Goal: Navigation & Orientation: Find specific page/section

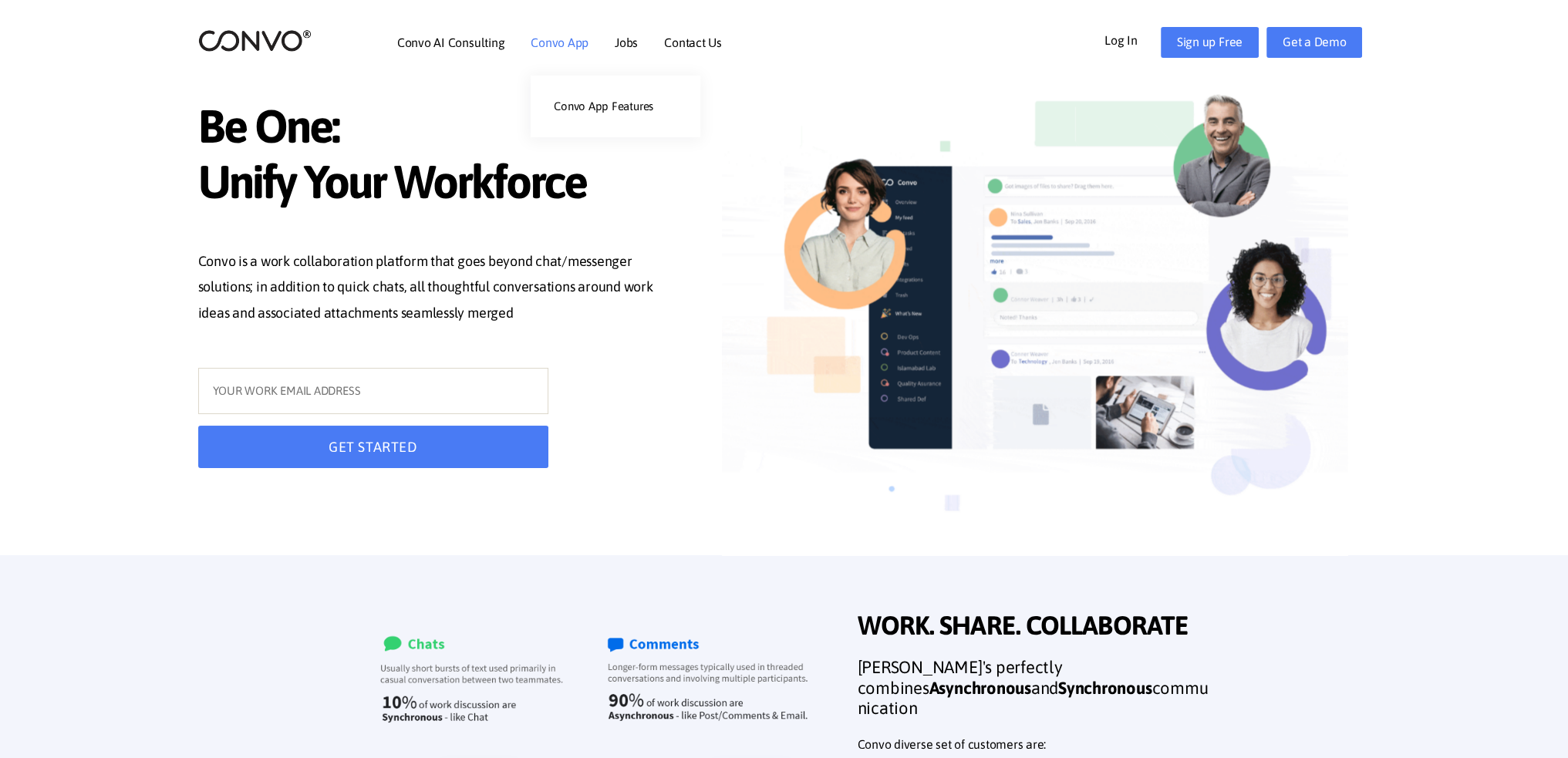
click at [540, 49] on link "Convo App" at bounding box center [559, 42] width 58 height 13
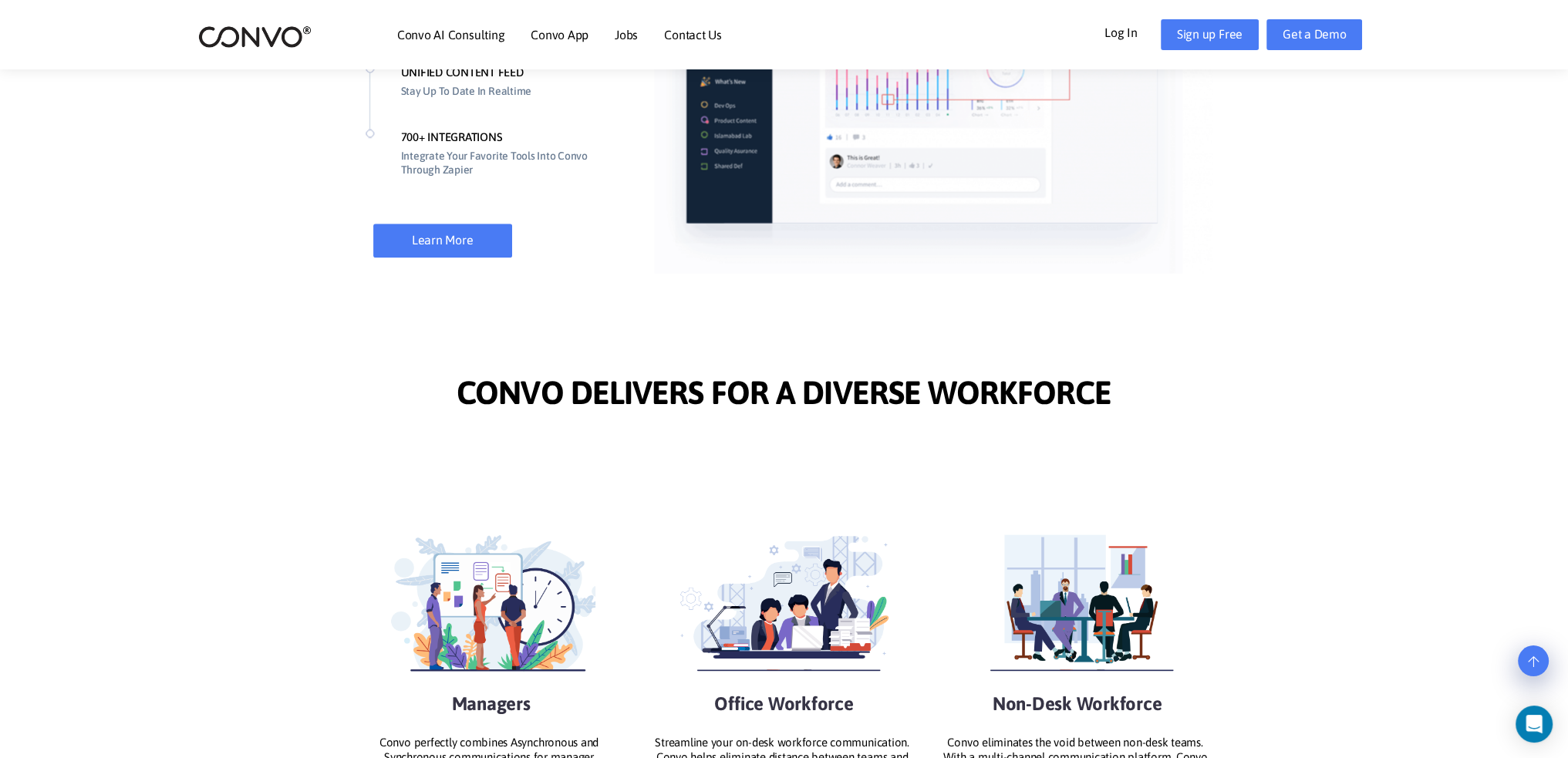
scroll to position [1387, 0]
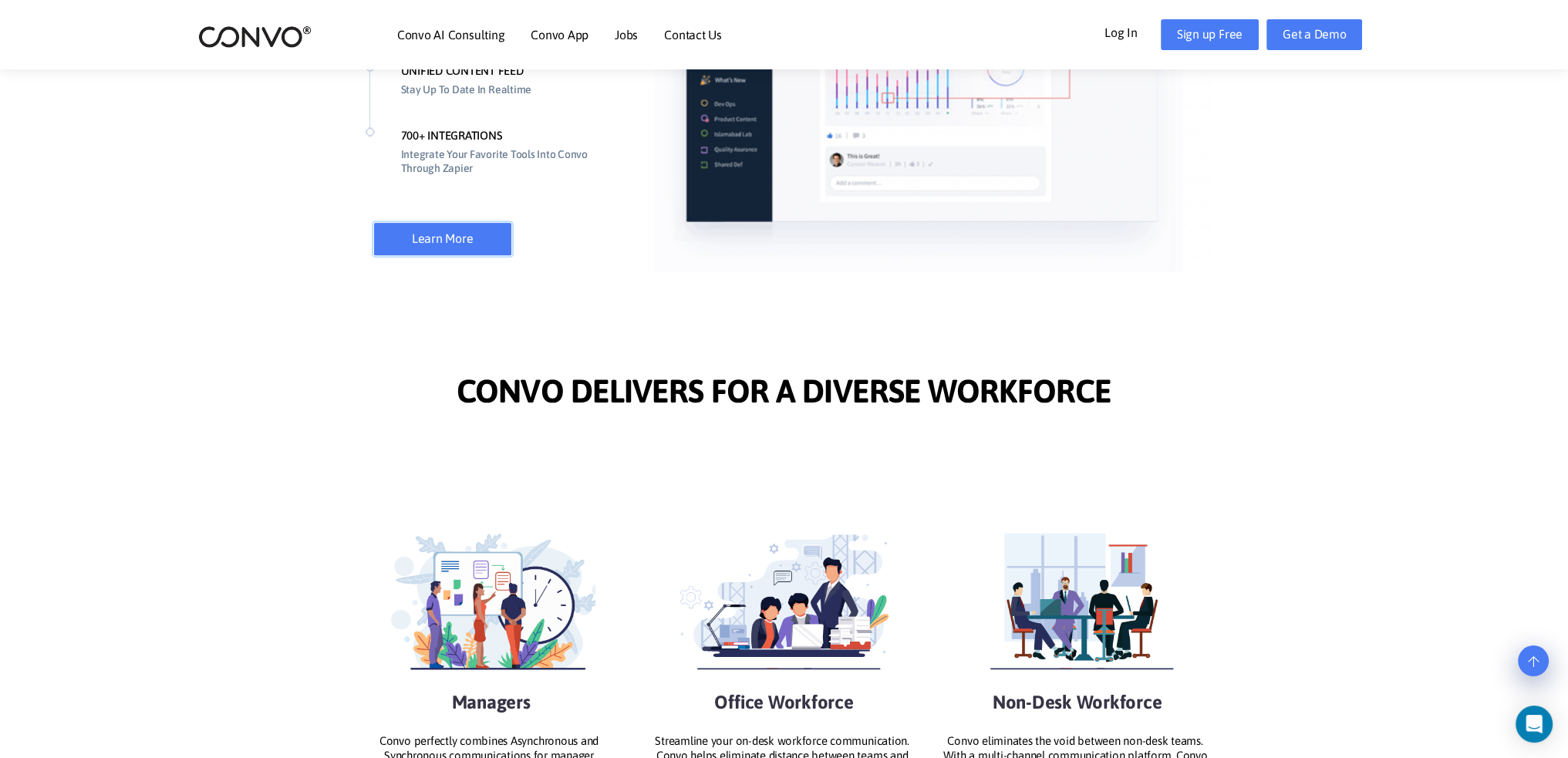
click at [441, 241] on link "Learn More" at bounding box center [442, 239] width 139 height 34
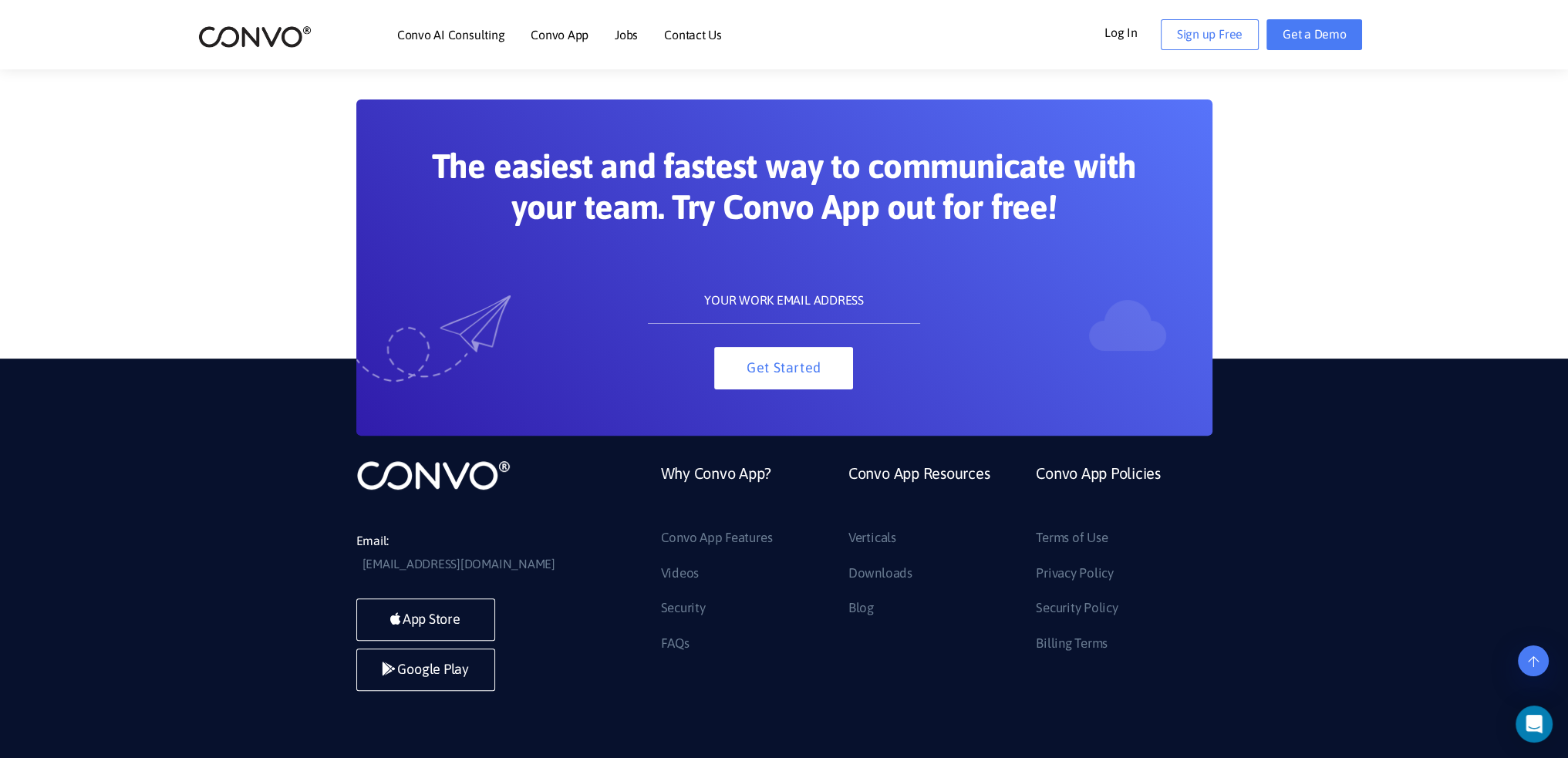
scroll to position [8451, 0]
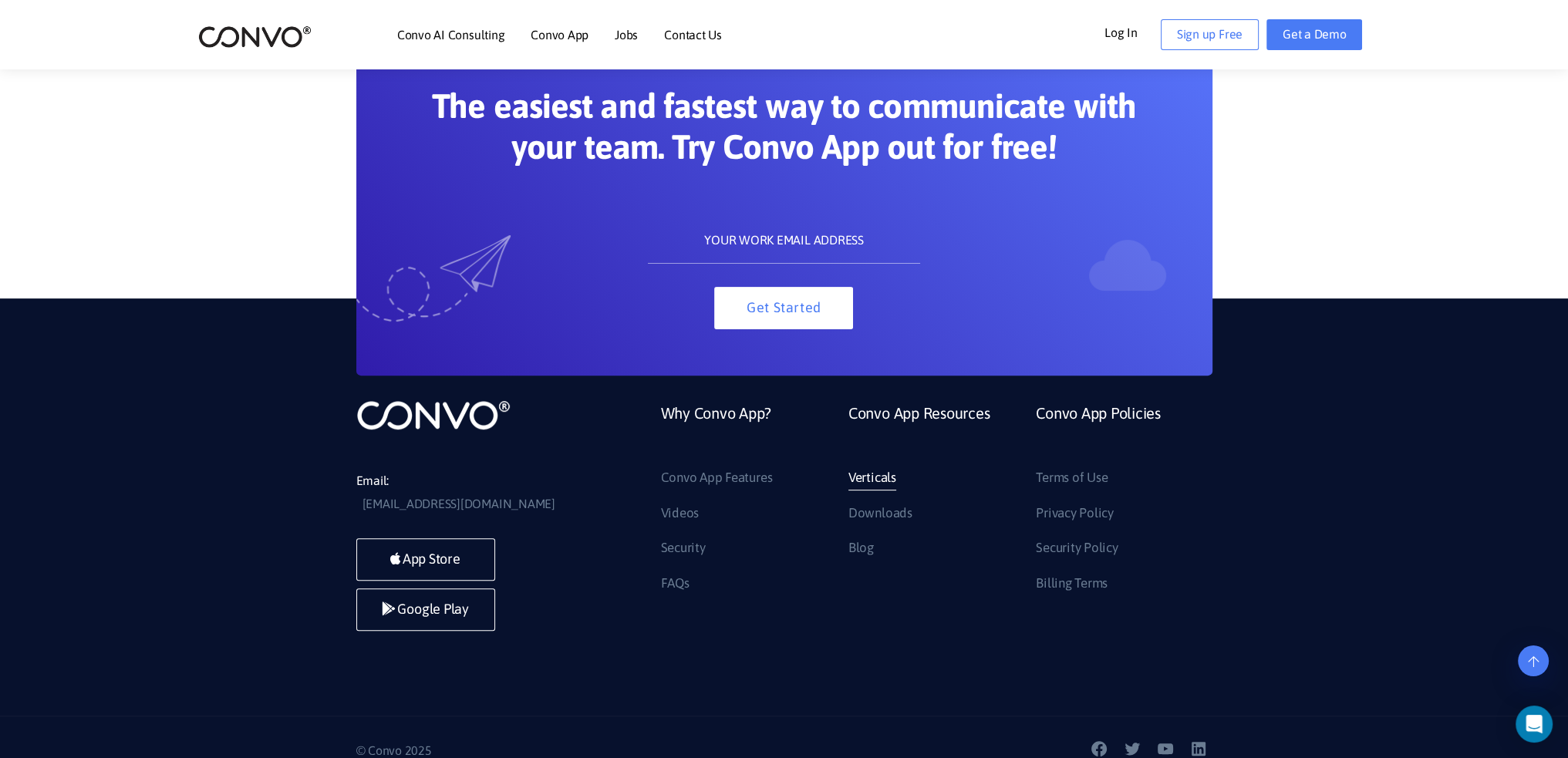
click at [881, 477] on link "Verticals" at bounding box center [872, 477] width 48 height 24
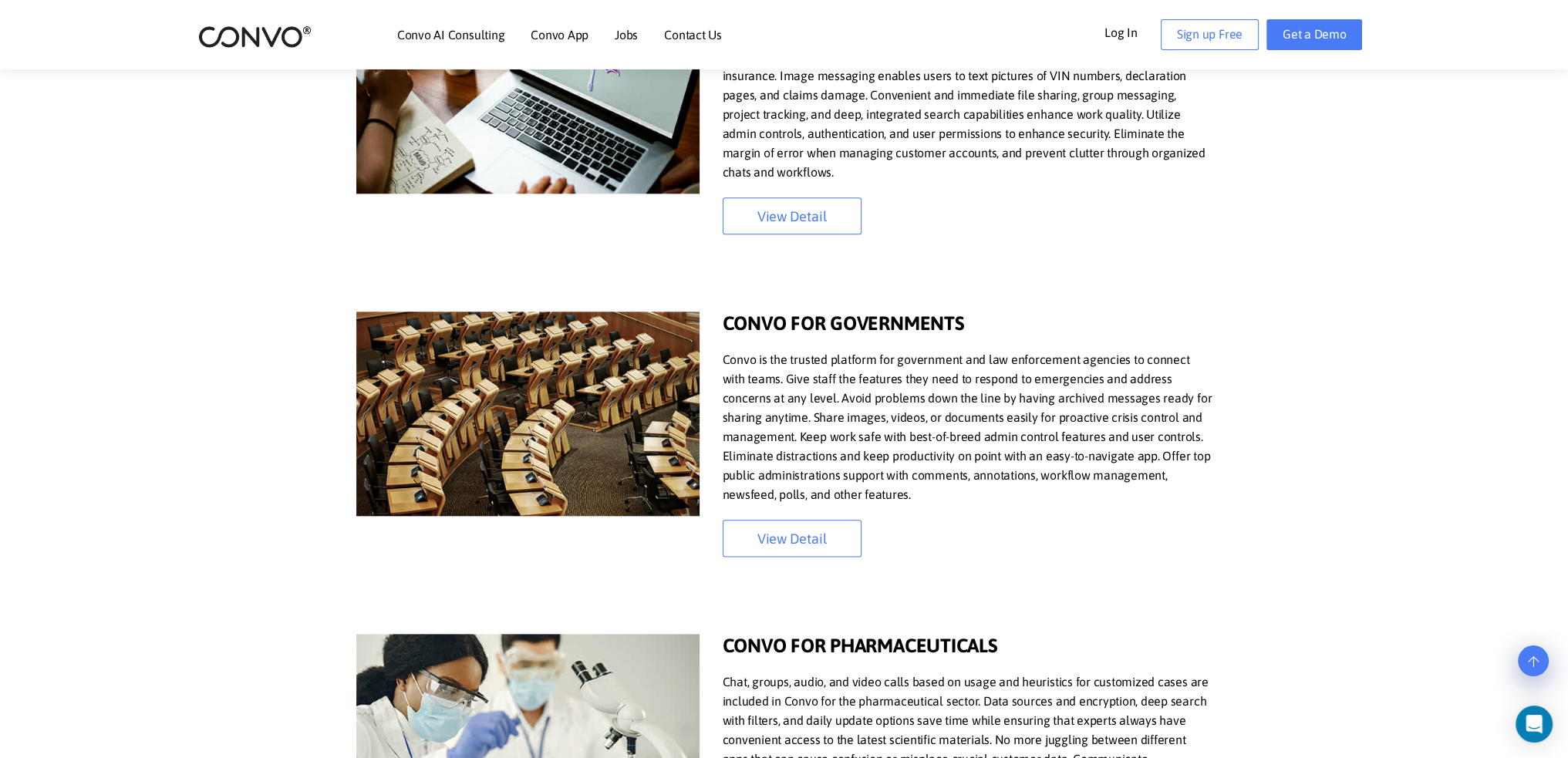
scroll to position [2621, 0]
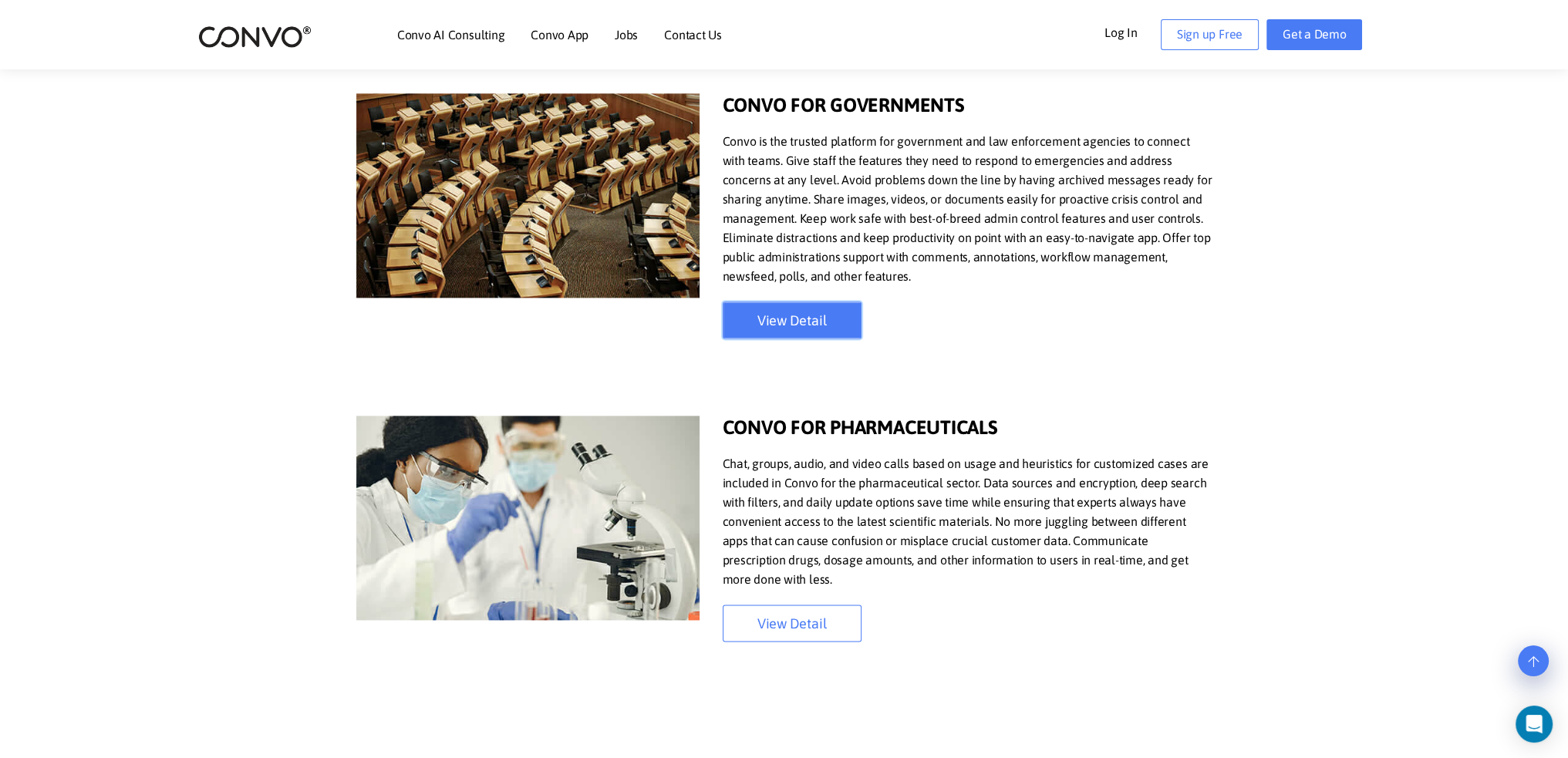
click at [795, 318] on link "View Detail" at bounding box center [791, 320] width 139 height 37
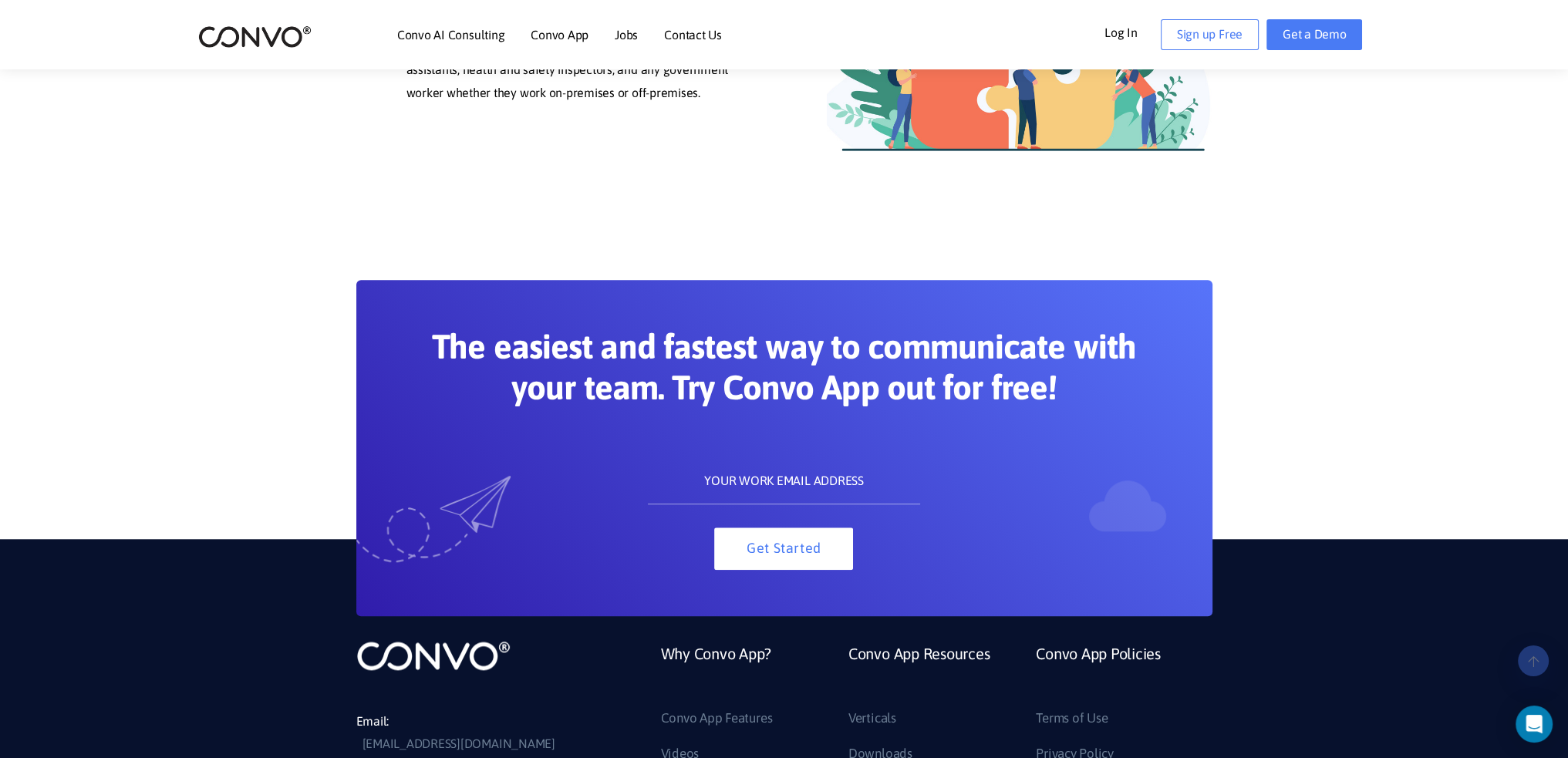
scroll to position [2098, 0]
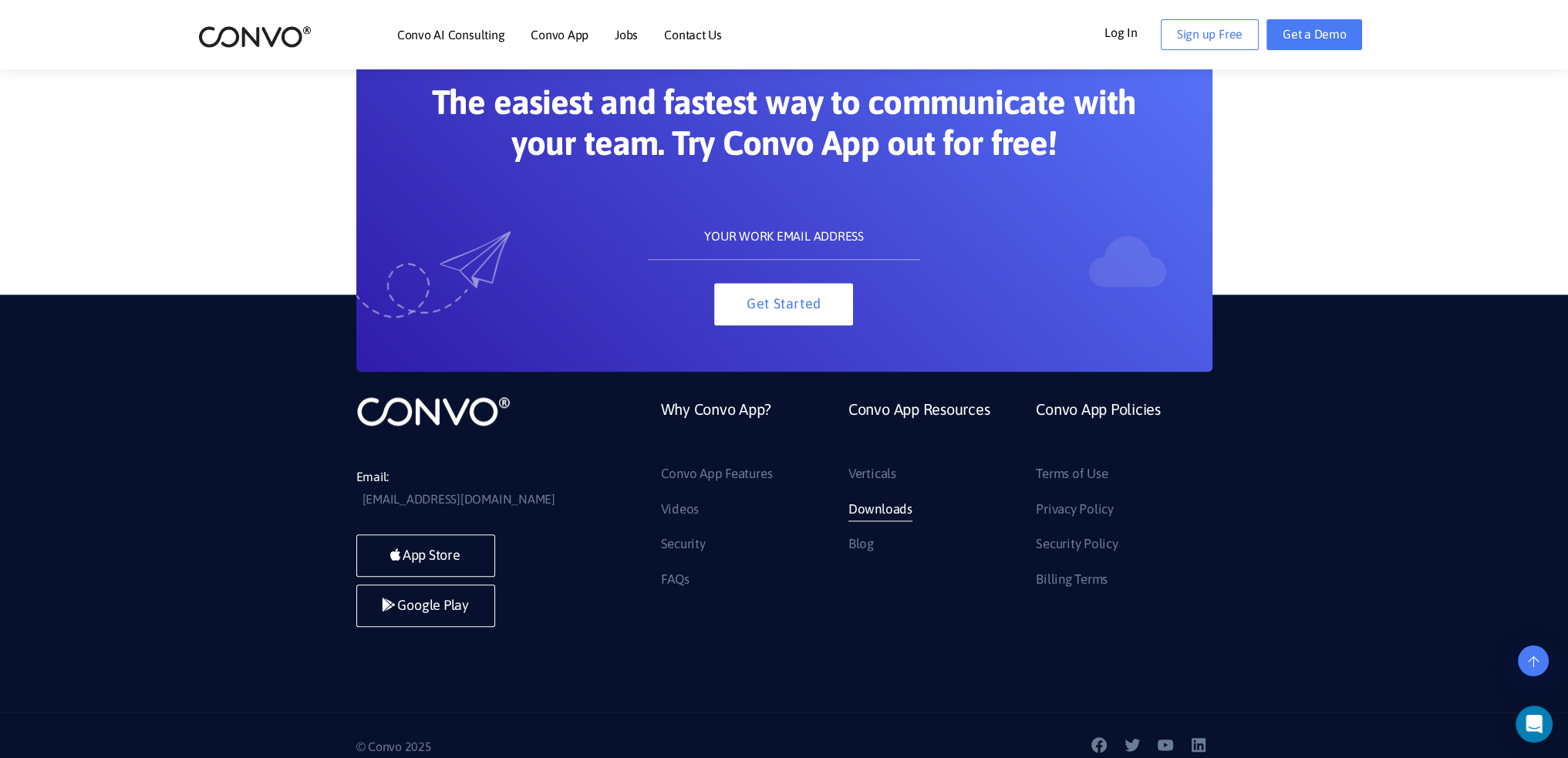
click at [871, 500] on link "Downloads" at bounding box center [880, 509] width 64 height 24
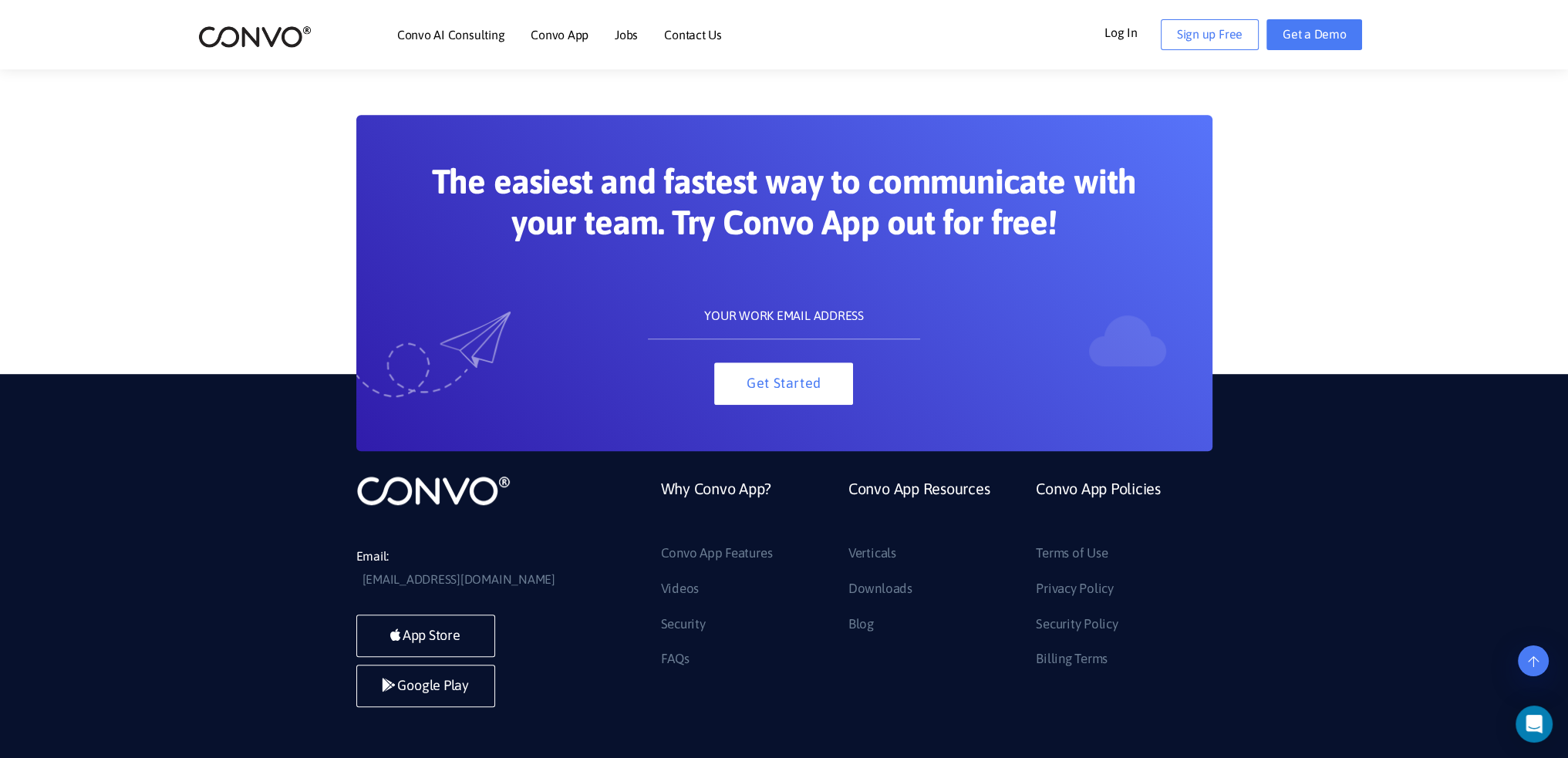
scroll to position [1419, 0]
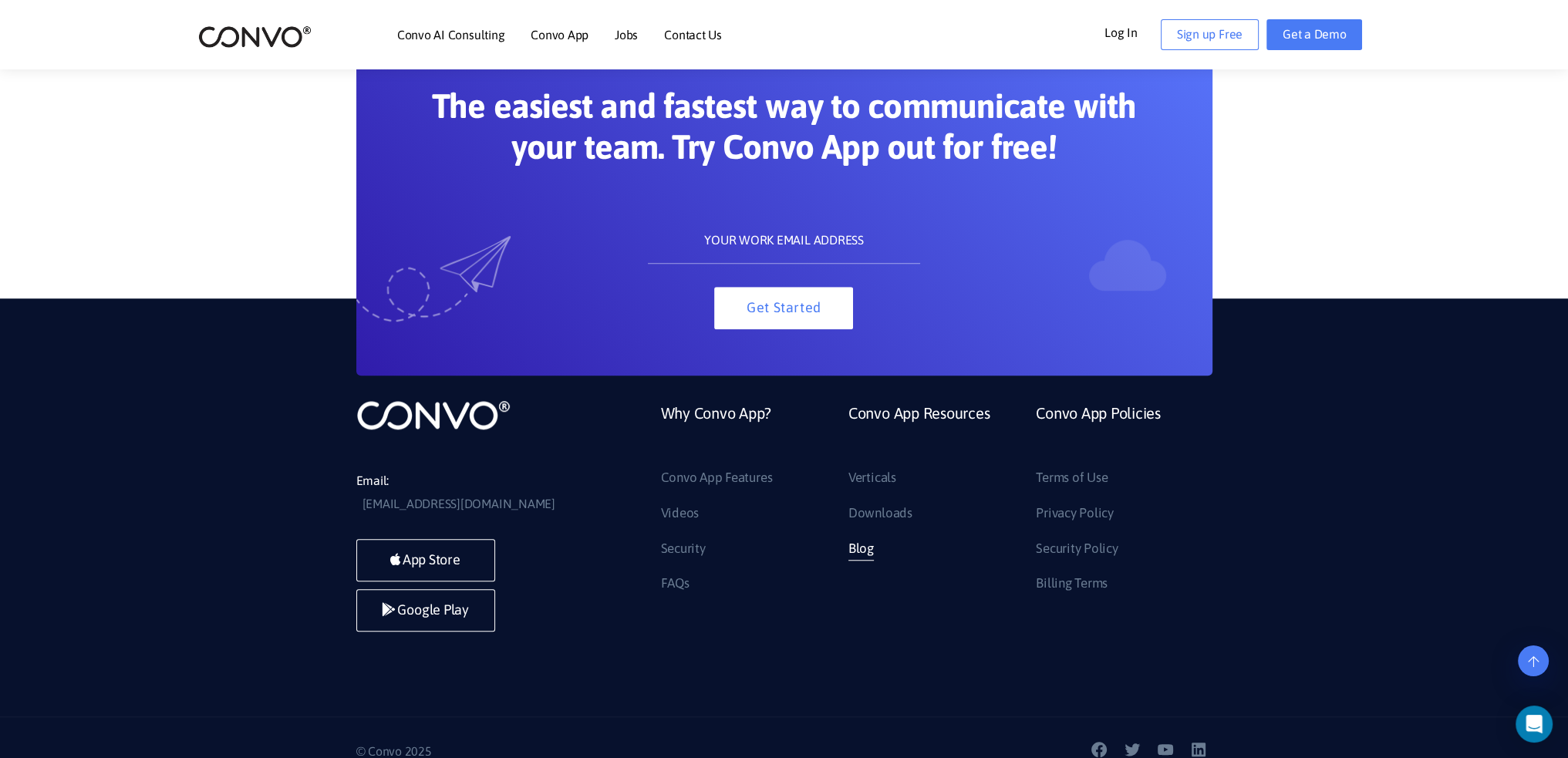
click at [865, 552] on link "Blog" at bounding box center [861, 548] width 25 height 24
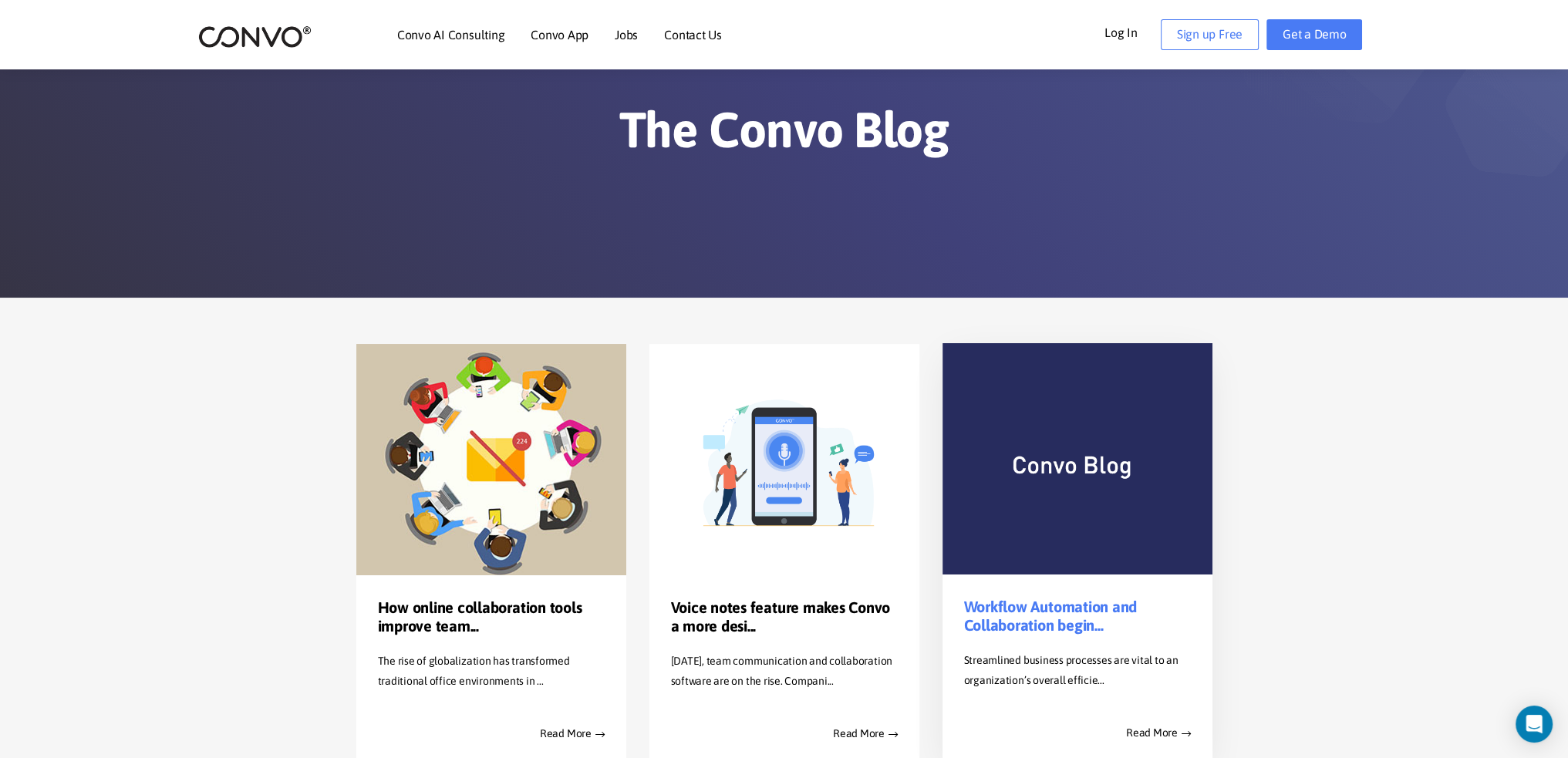
scroll to position [154, 0]
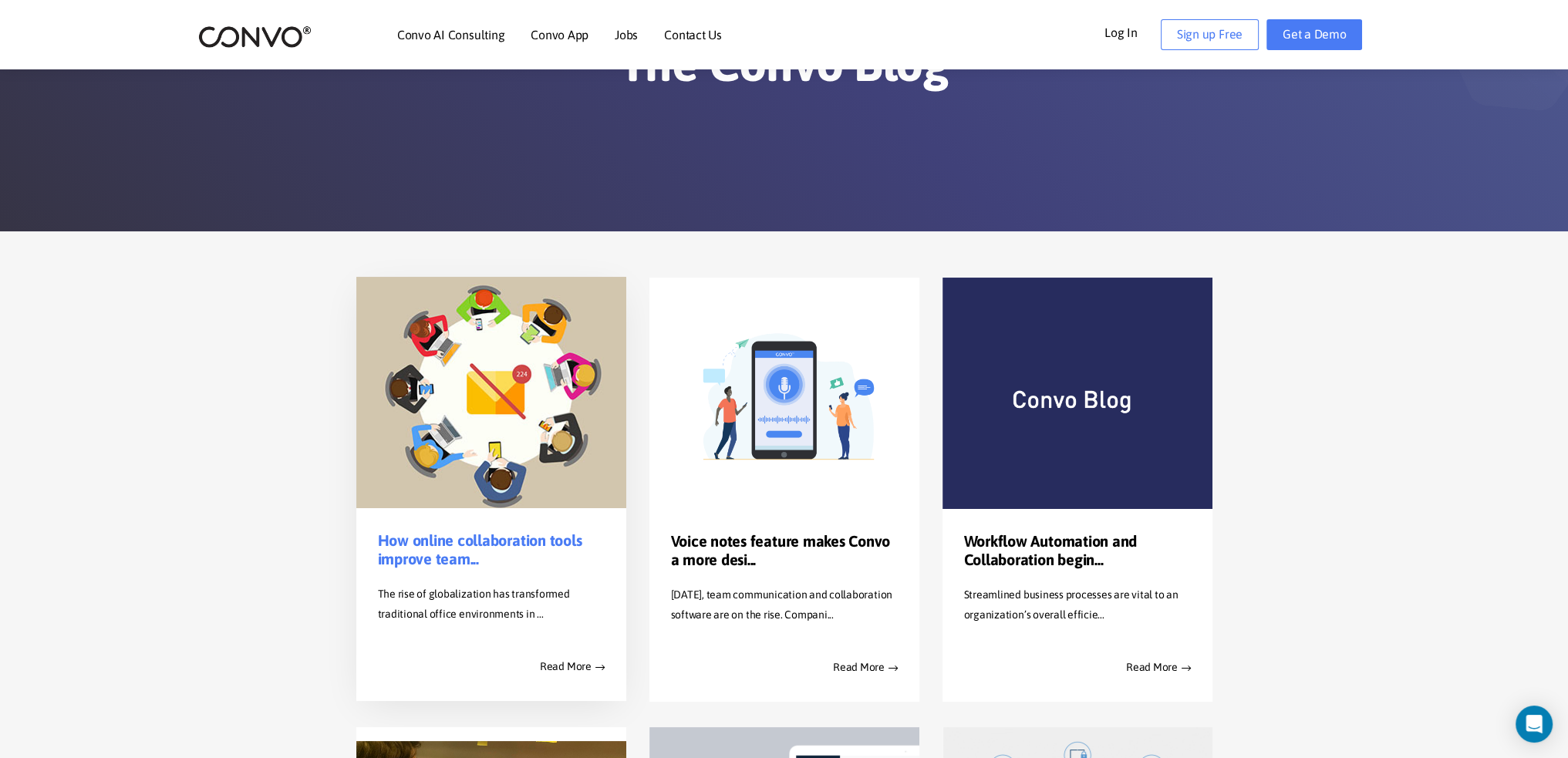
click at [471, 546] on link "How online collaboration tools improve team..." at bounding box center [491, 550] width 227 height 37
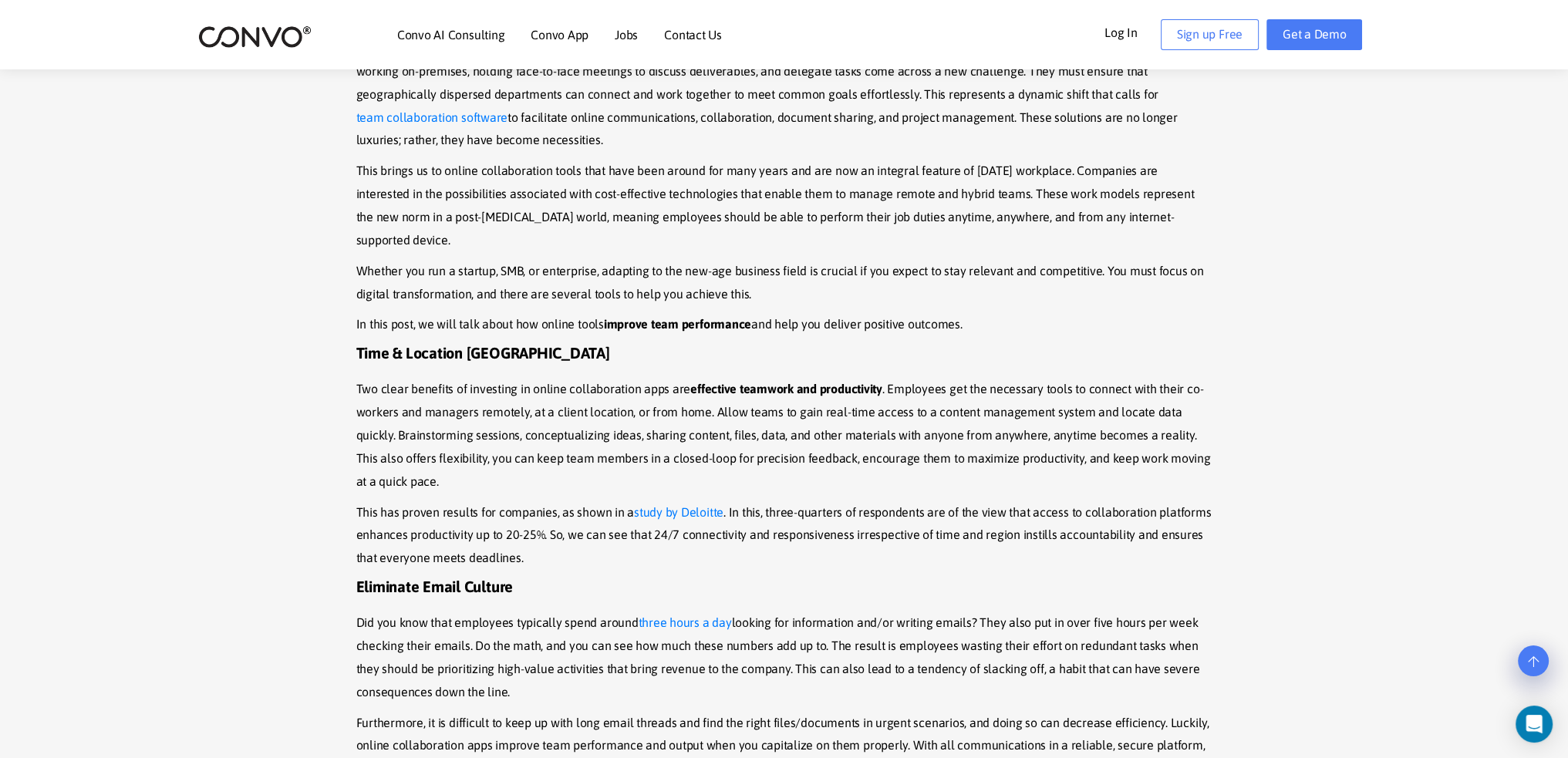
scroll to position [154, 0]
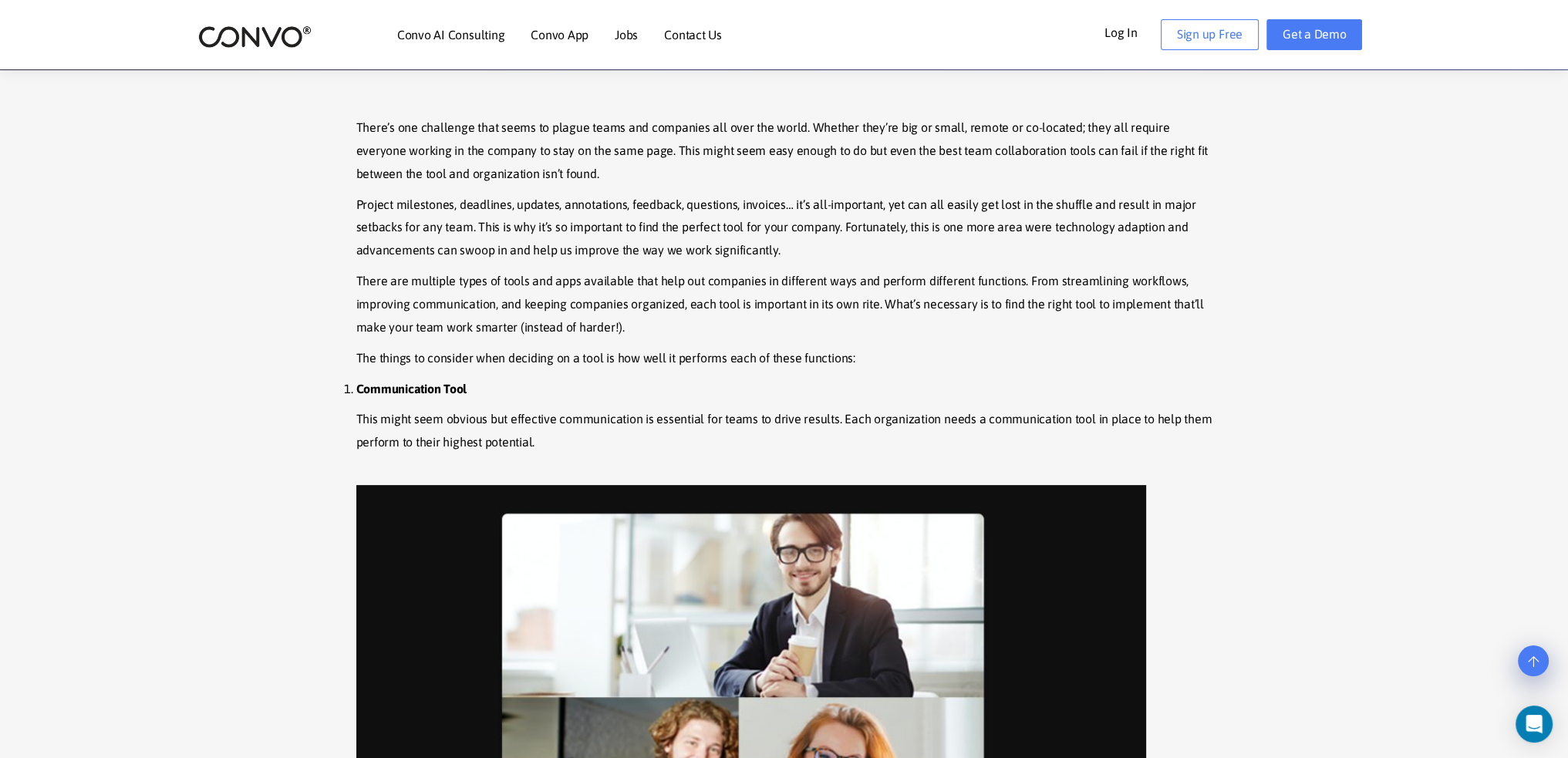
scroll to position [172, 0]
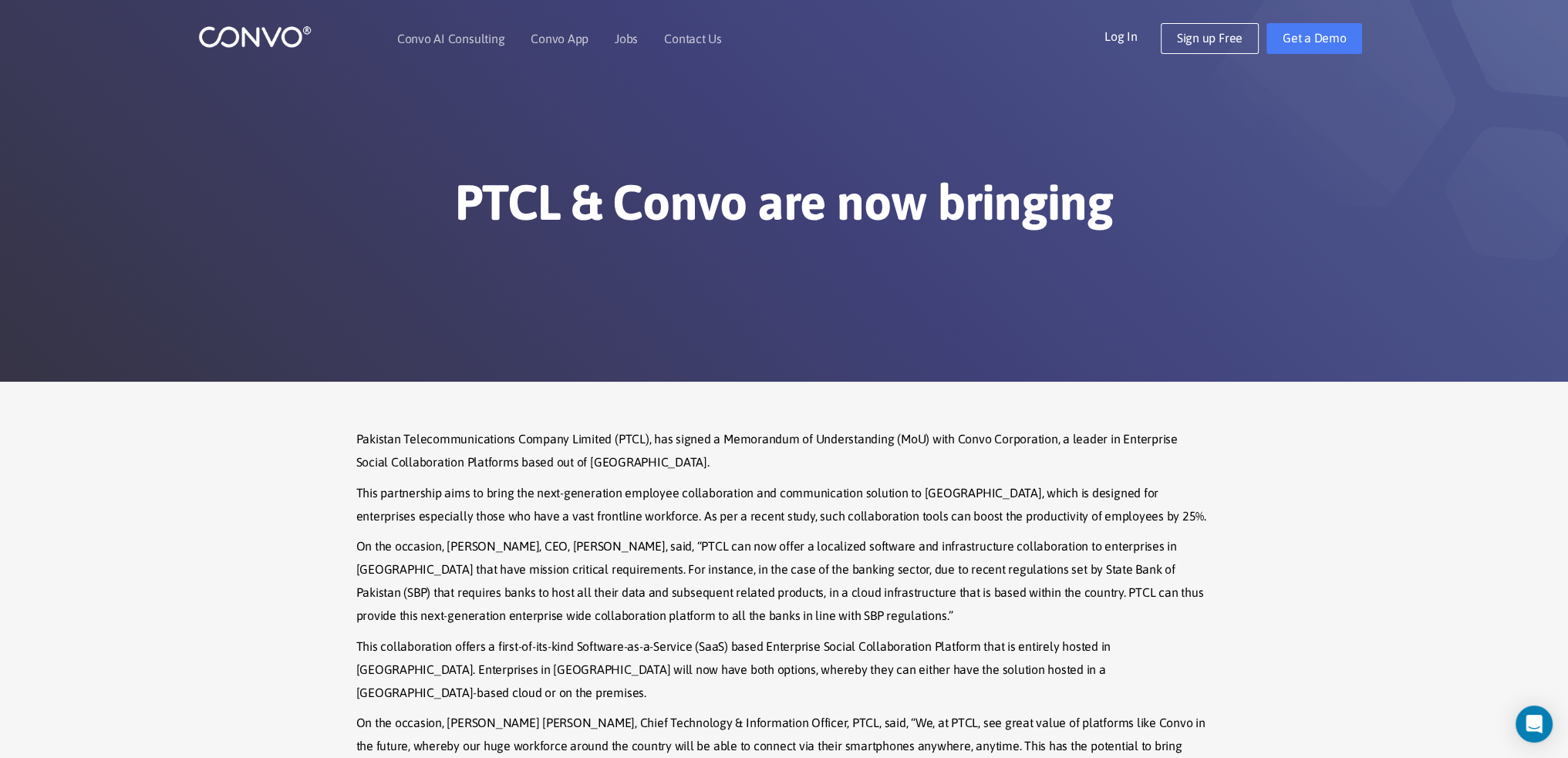
scroll to position [1, 0]
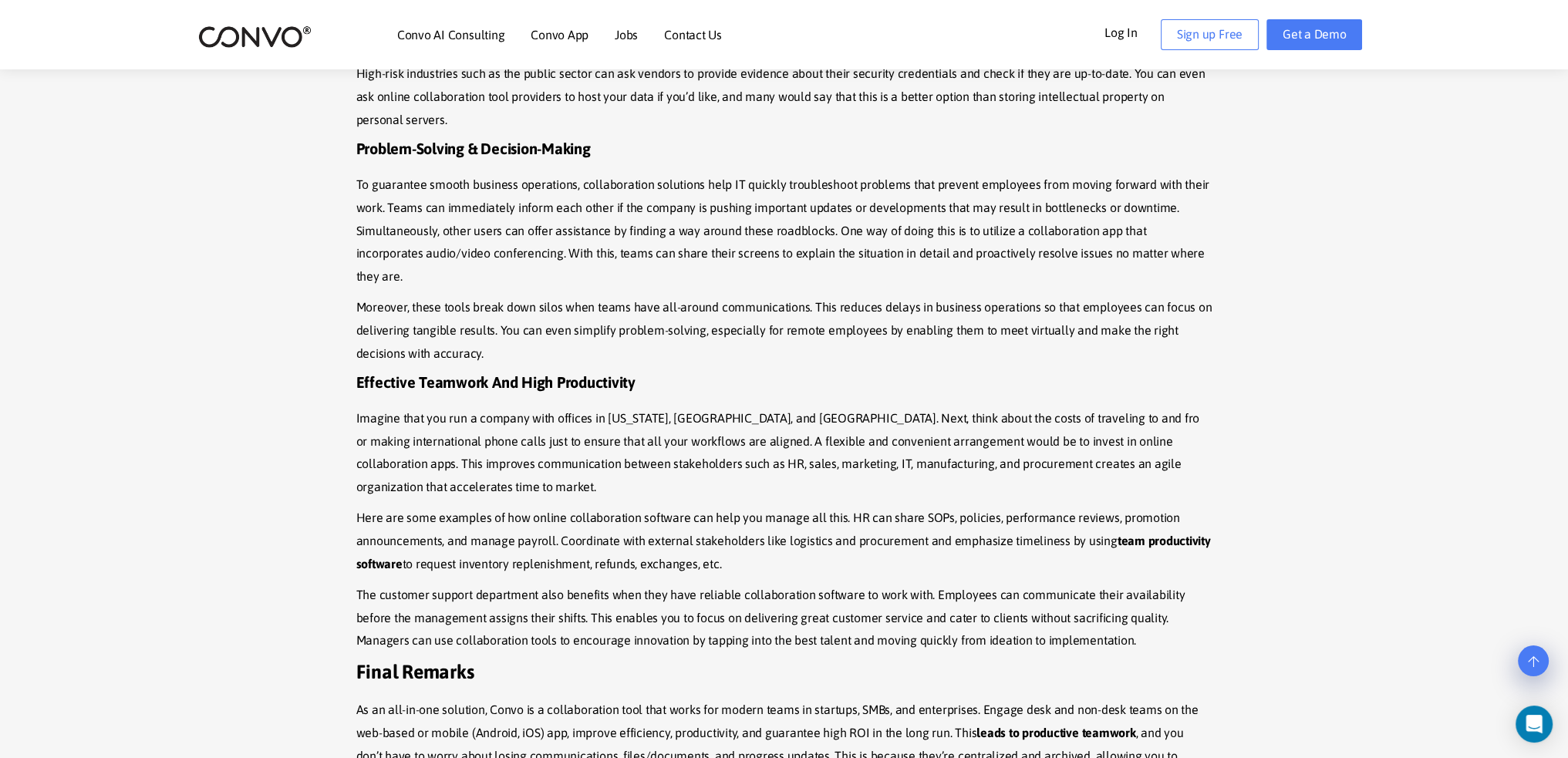
scroll to position [1927, 0]
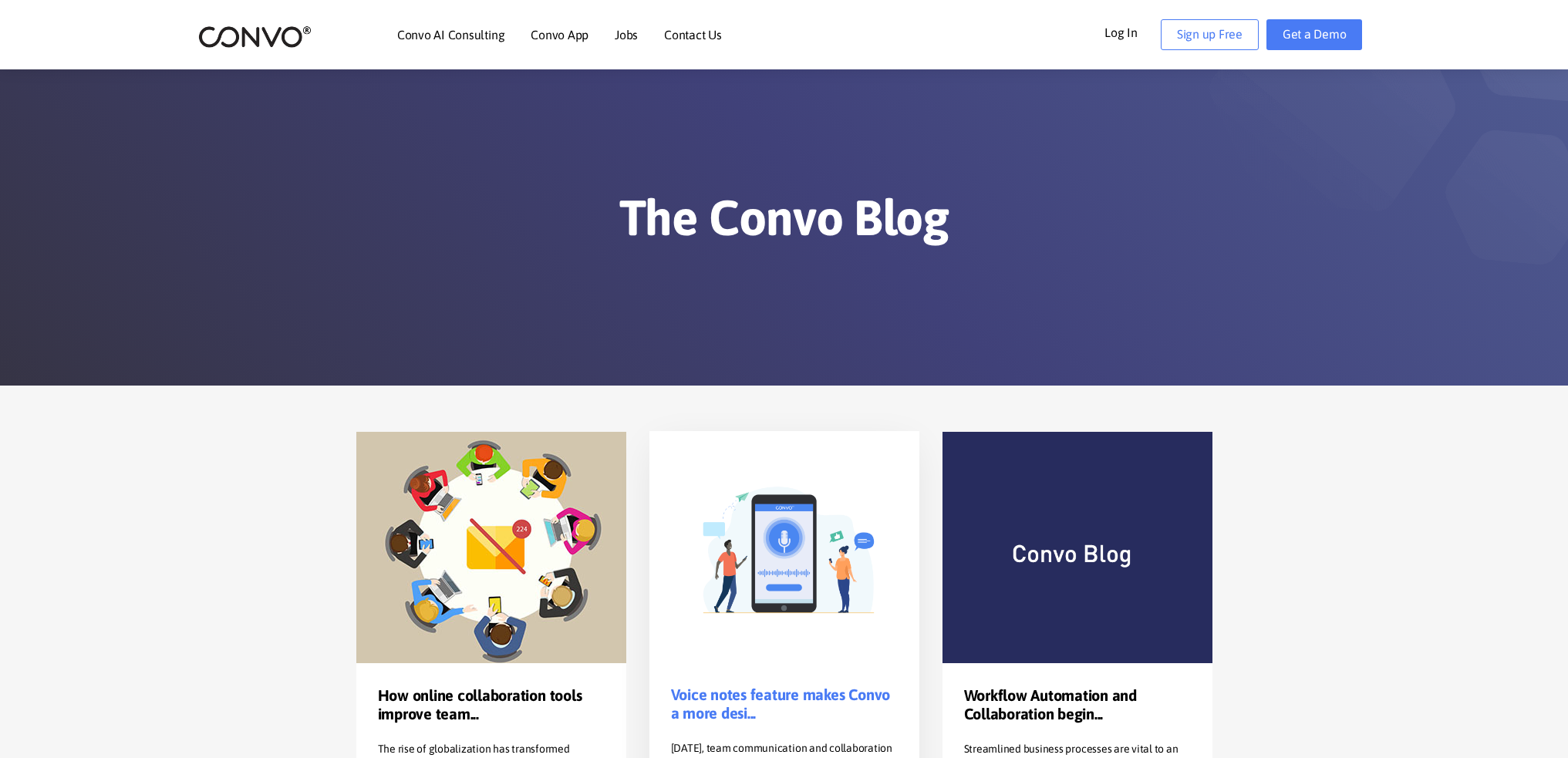
scroll to position [154, 0]
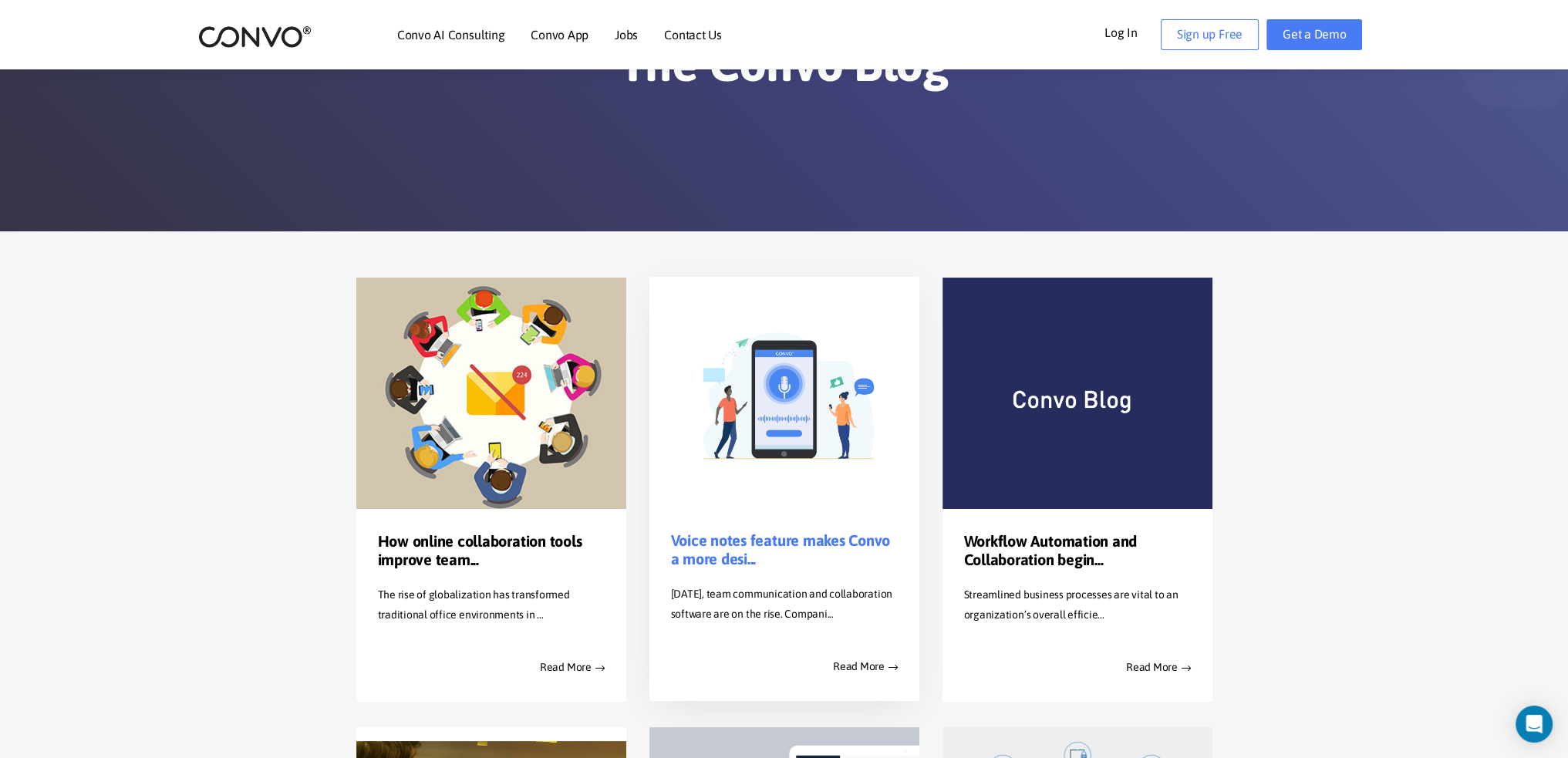
click at [721, 531] on link "Voice notes feature makes Convo a more desi..." at bounding box center [784, 550] width 227 height 37
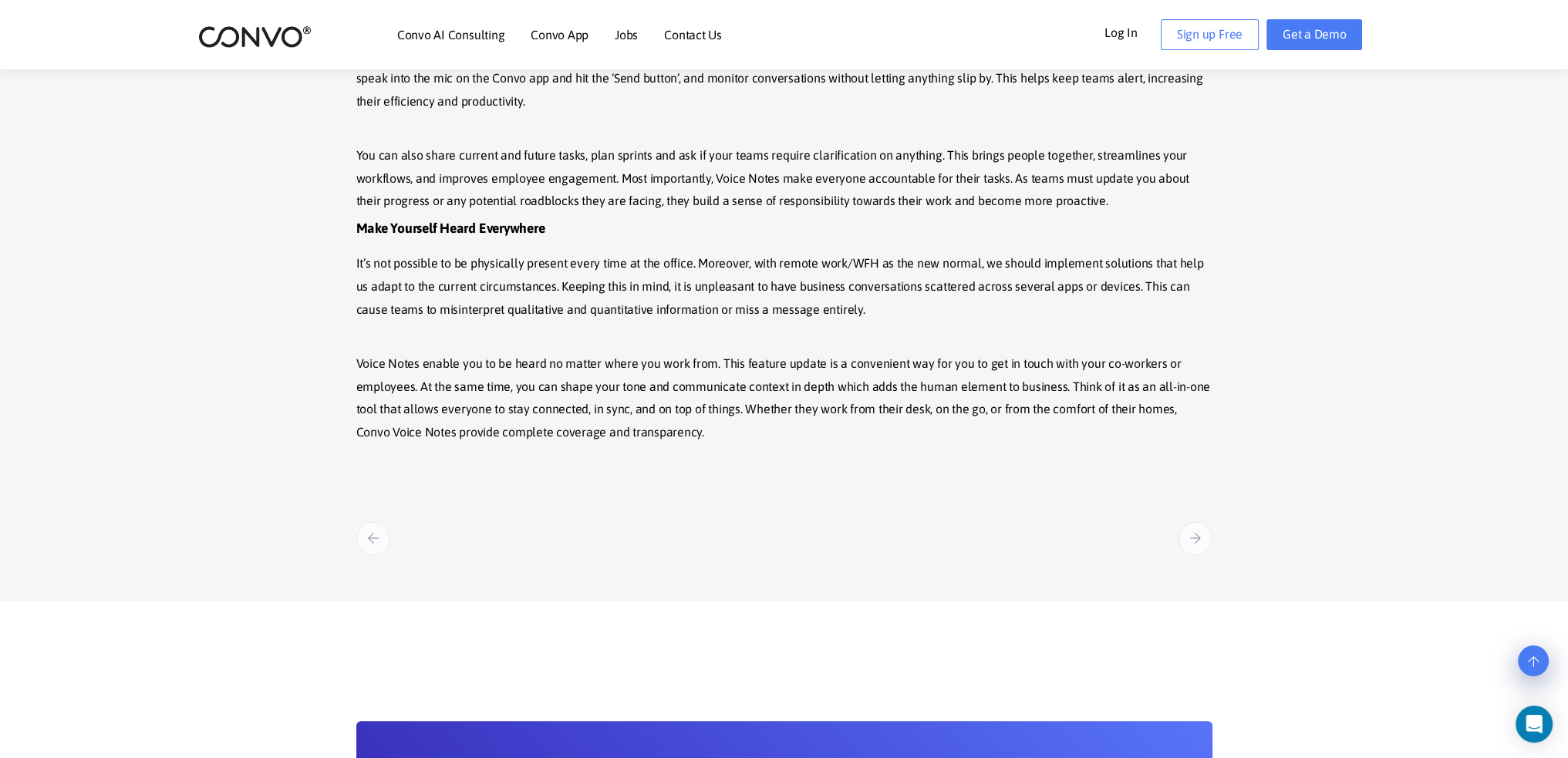
scroll to position [1387, 0]
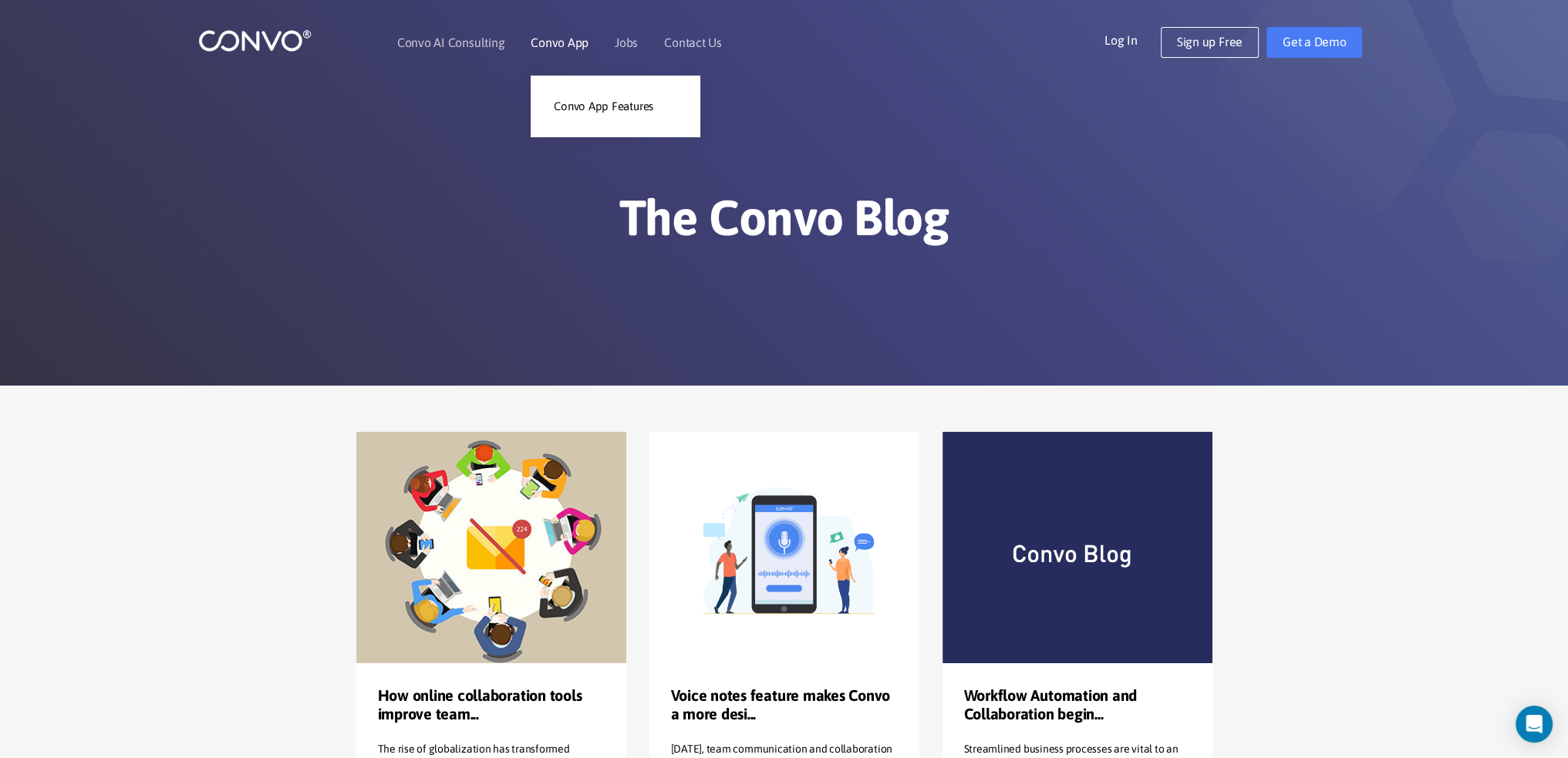
click at [565, 36] on link "Convo App" at bounding box center [559, 42] width 58 height 13
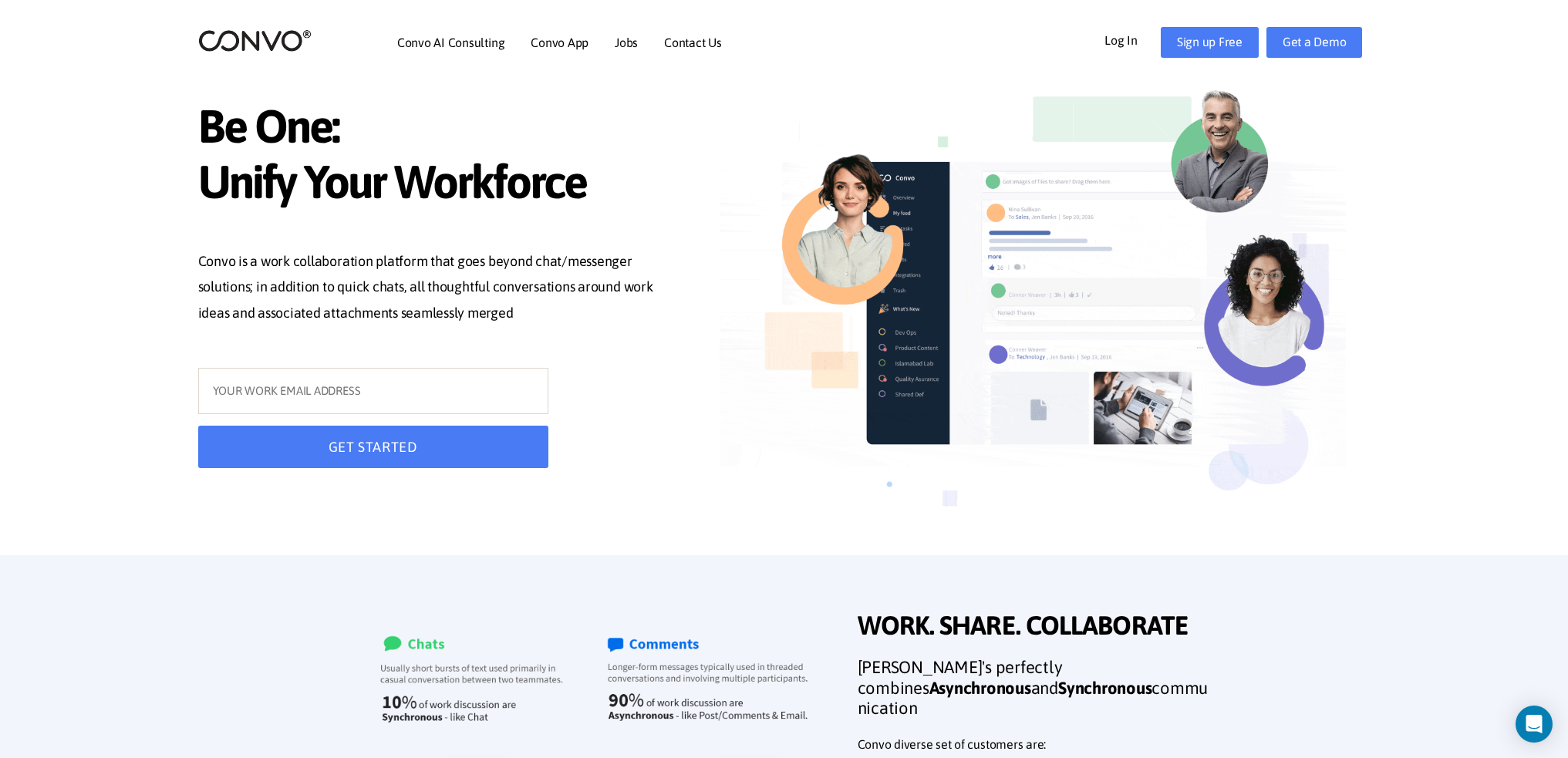
click at [469, 42] on link "Convo AI Consulting" at bounding box center [450, 42] width 107 height 13
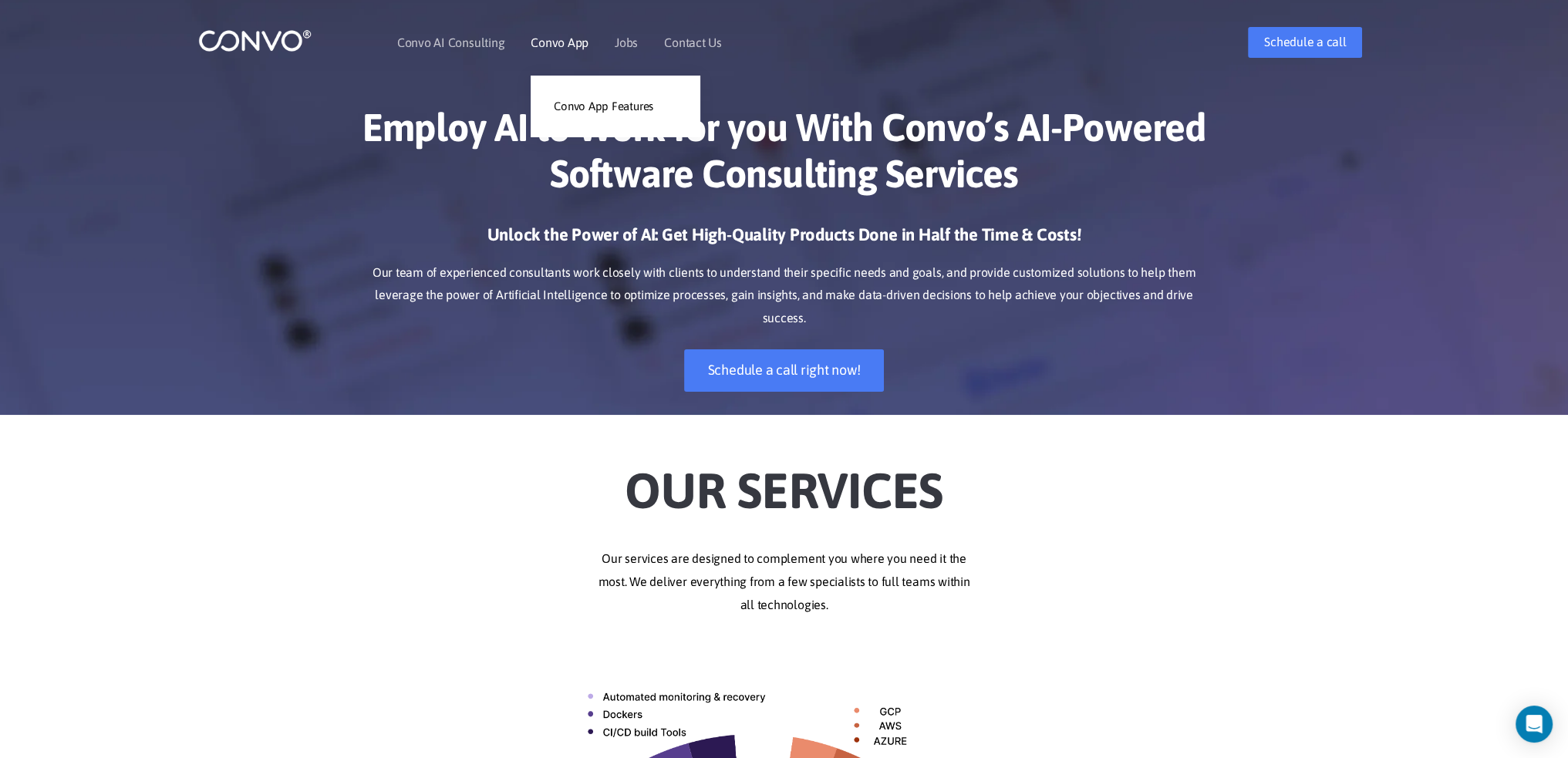
click at [562, 39] on link "Convo App" at bounding box center [559, 42] width 58 height 13
click at [620, 41] on link "Jobs" at bounding box center [626, 42] width 24 height 13
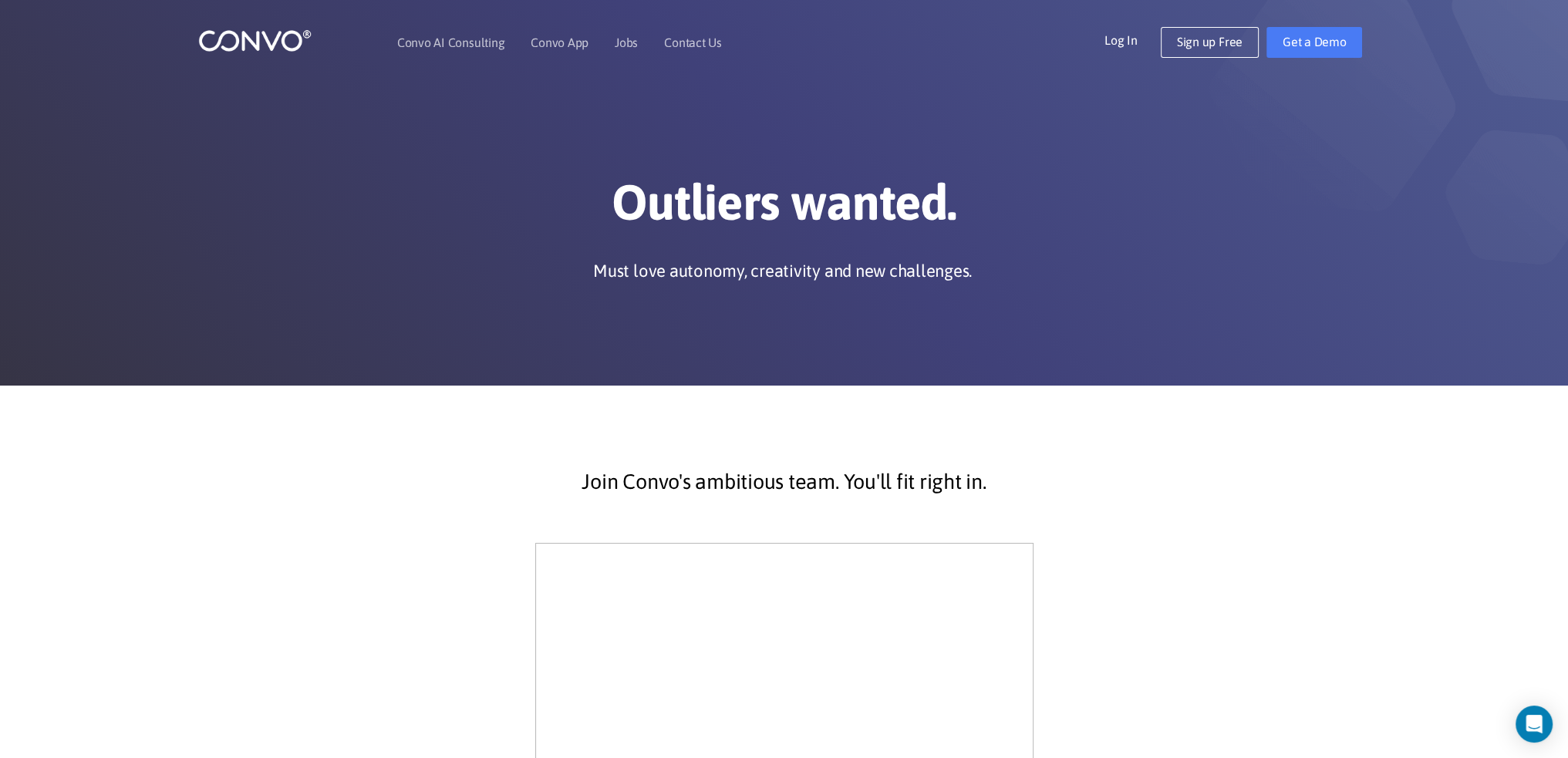
click at [267, 36] on img at bounding box center [255, 40] width 114 height 24
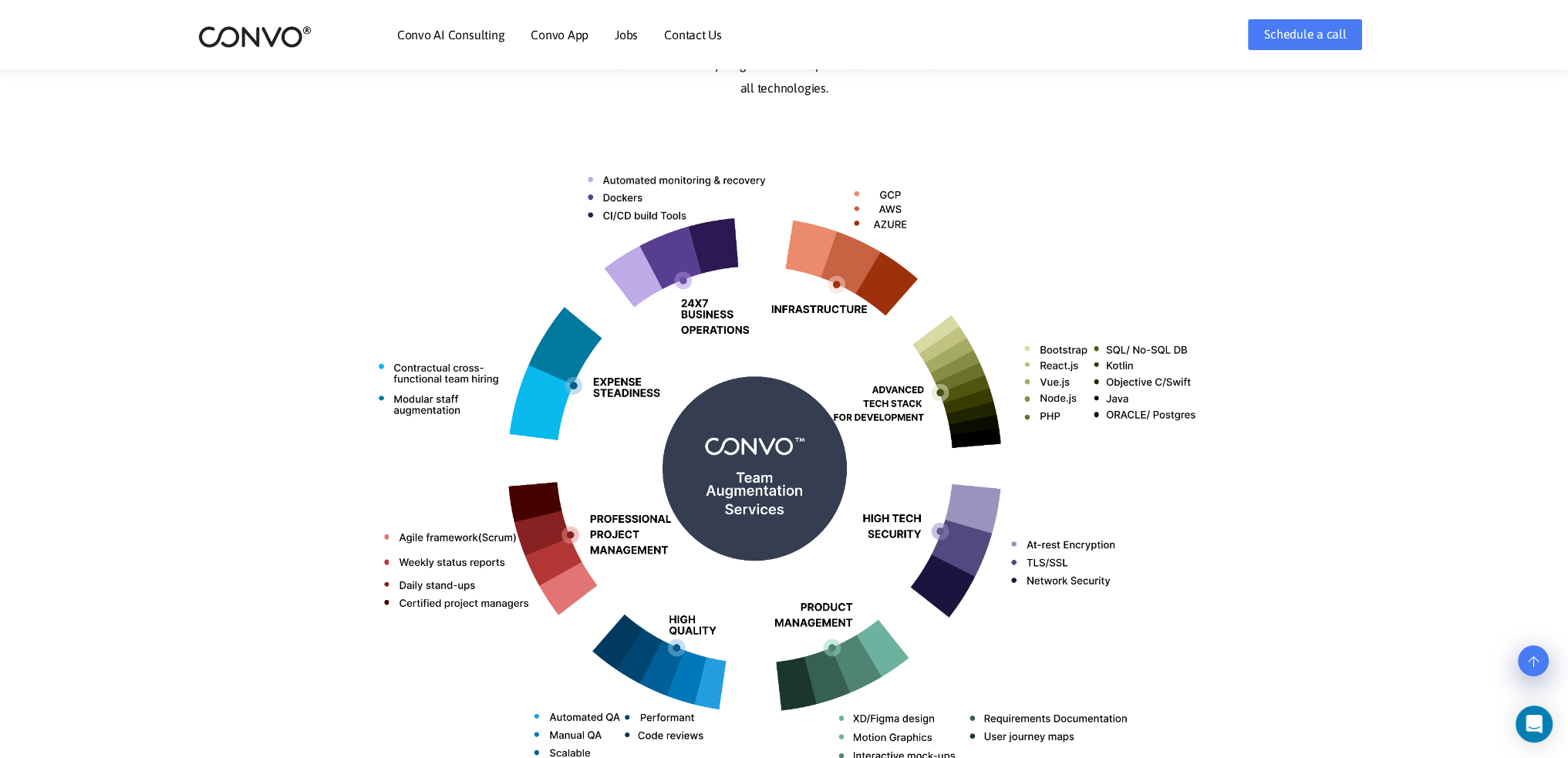
scroll to position [231, 0]
